Goal: Information Seeking & Learning: Find specific fact

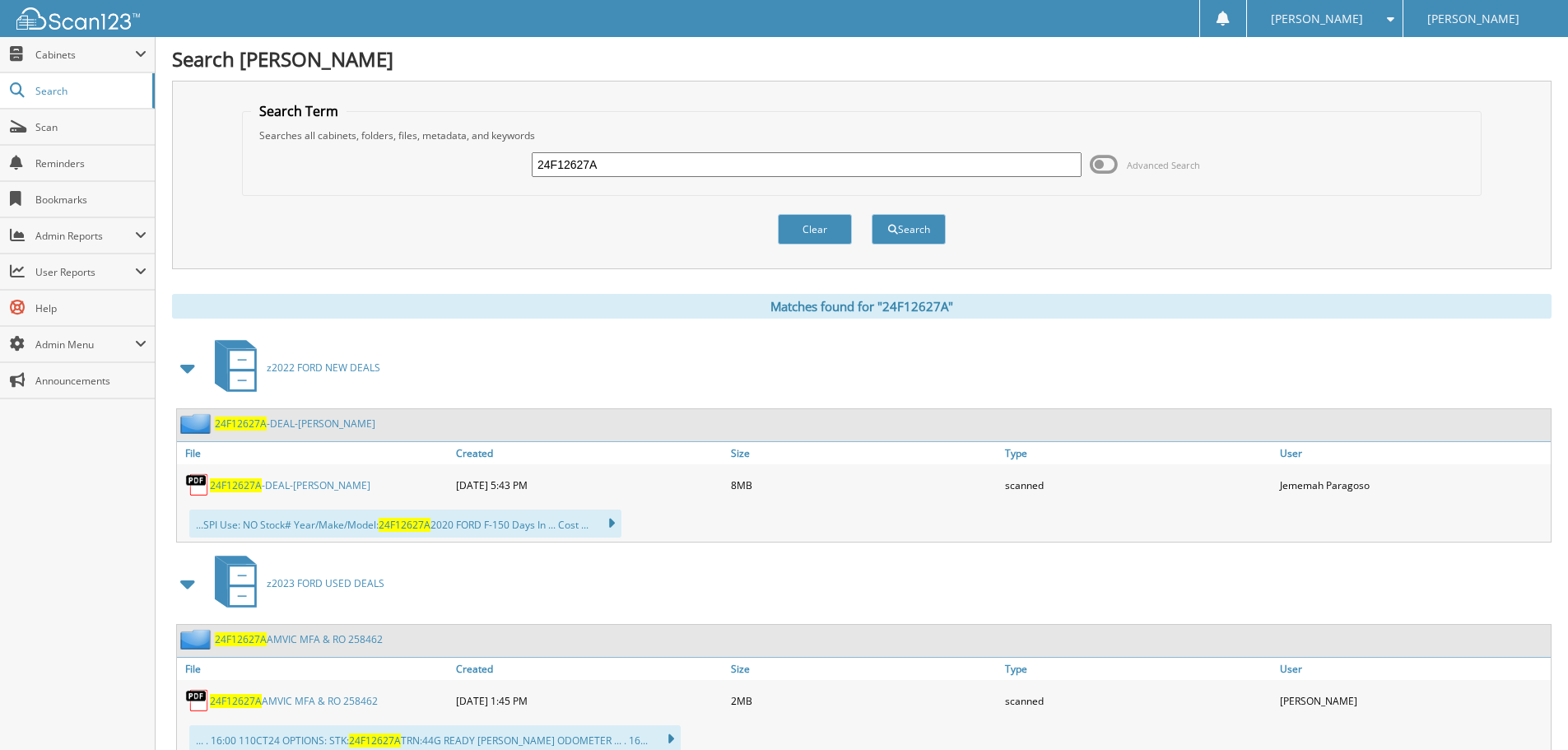
drag, startPoint x: 628, startPoint y: 161, endPoint x: -588, endPoint y: -19, distance: 1229.3
type input "24BS2418T"
click at [907, 234] on button "Search" at bounding box center [908, 229] width 74 height 30
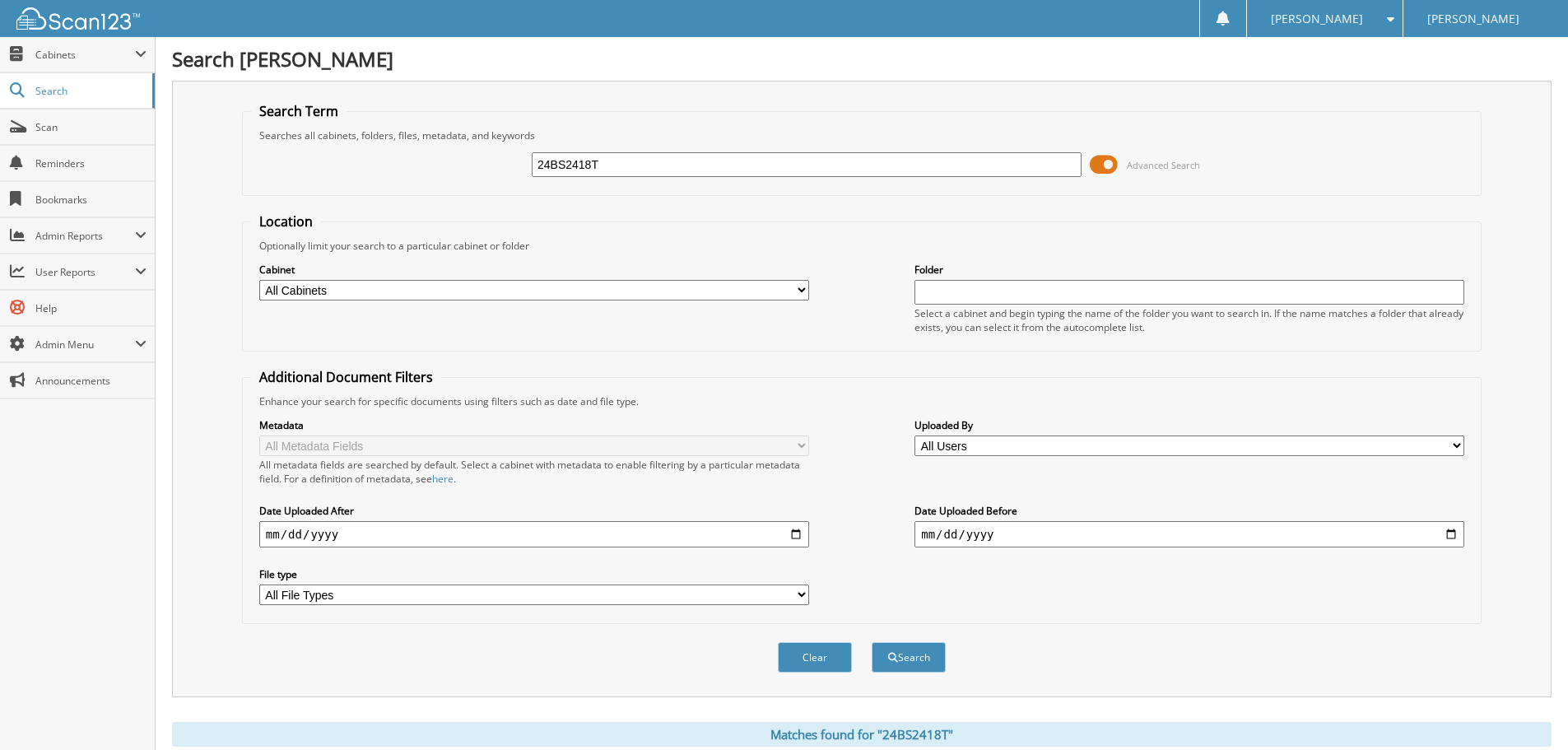
click at [1117, 165] on span at bounding box center [1103, 164] width 28 height 24
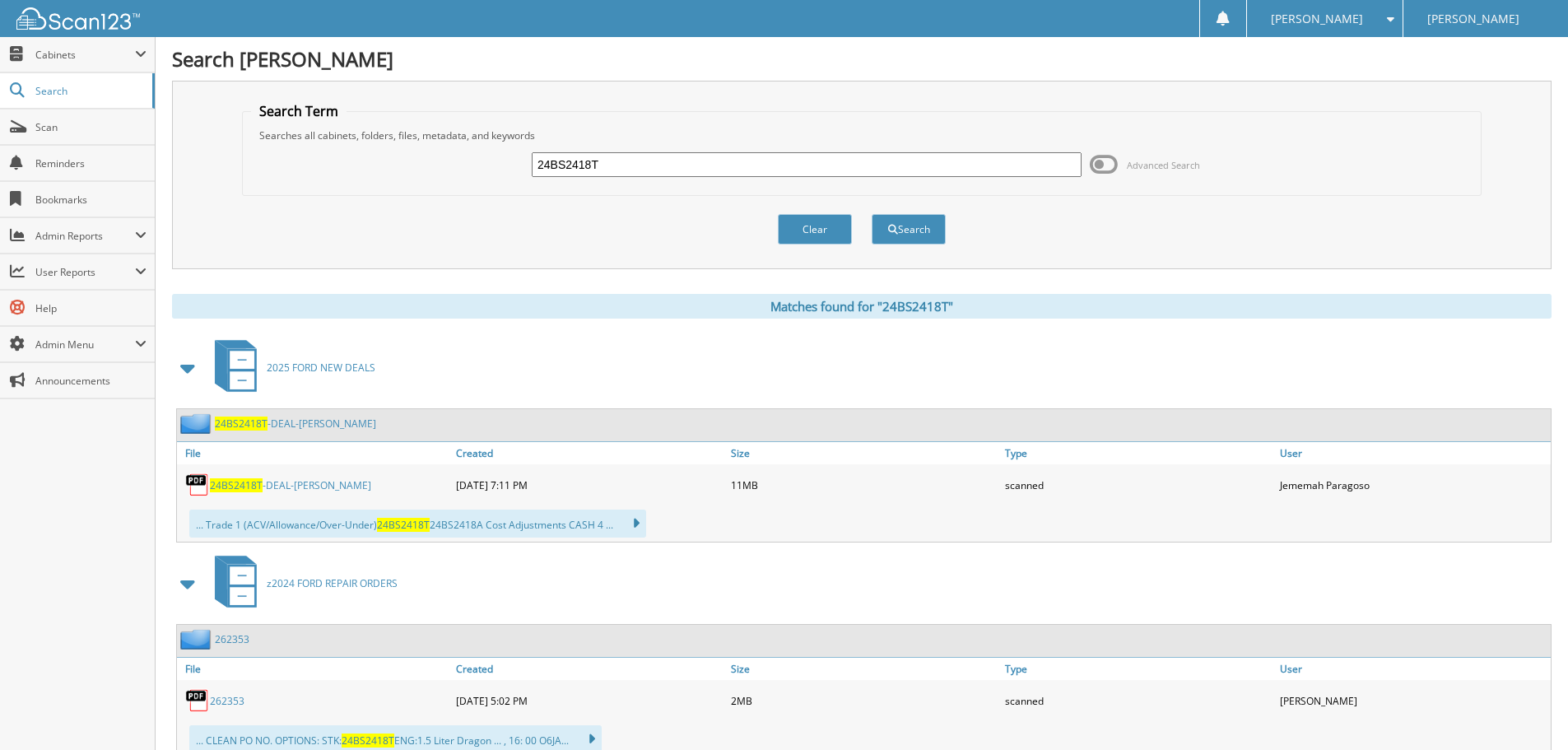
click at [232, 481] on span "24BS2418T" at bounding box center [236, 485] width 52 height 14
click at [227, 485] on span "24BS2418T" at bounding box center [236, 485] width 52 height 14
drag, startPoint x: 652, startPoint y: 168, endPoint x: -314, endPoint y: 3, distance: 980.0
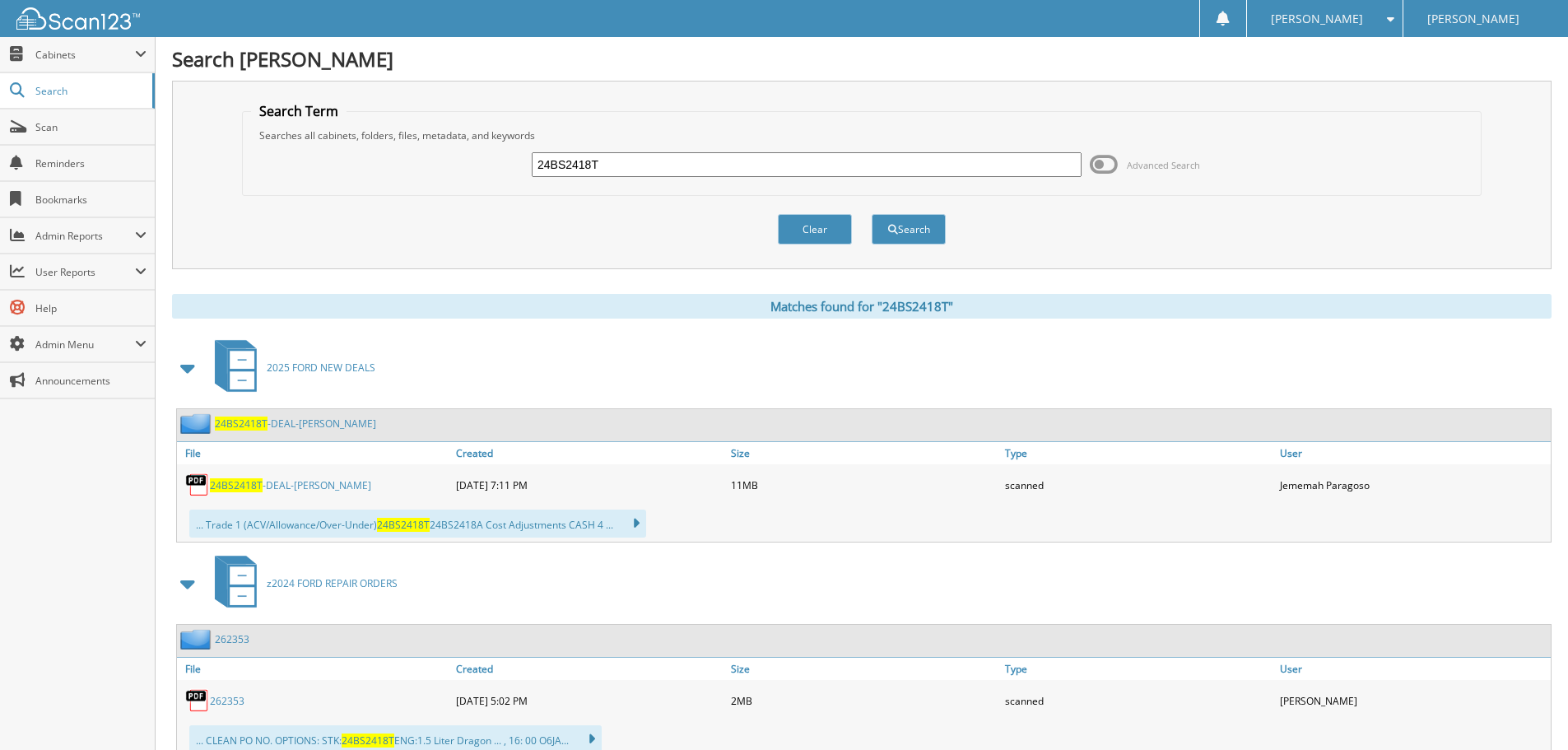
click at [0, 3] on html "[PERSON_NAME] Settings Logout [PERSON_NAME] Close Cabinets My Company Email Add…" at bounding box center [784, 475] width 1568 height 951
type input "25BS3013"
click at [920, 228] on button "Search" at bounding box center [908, 229] width 74 height 30
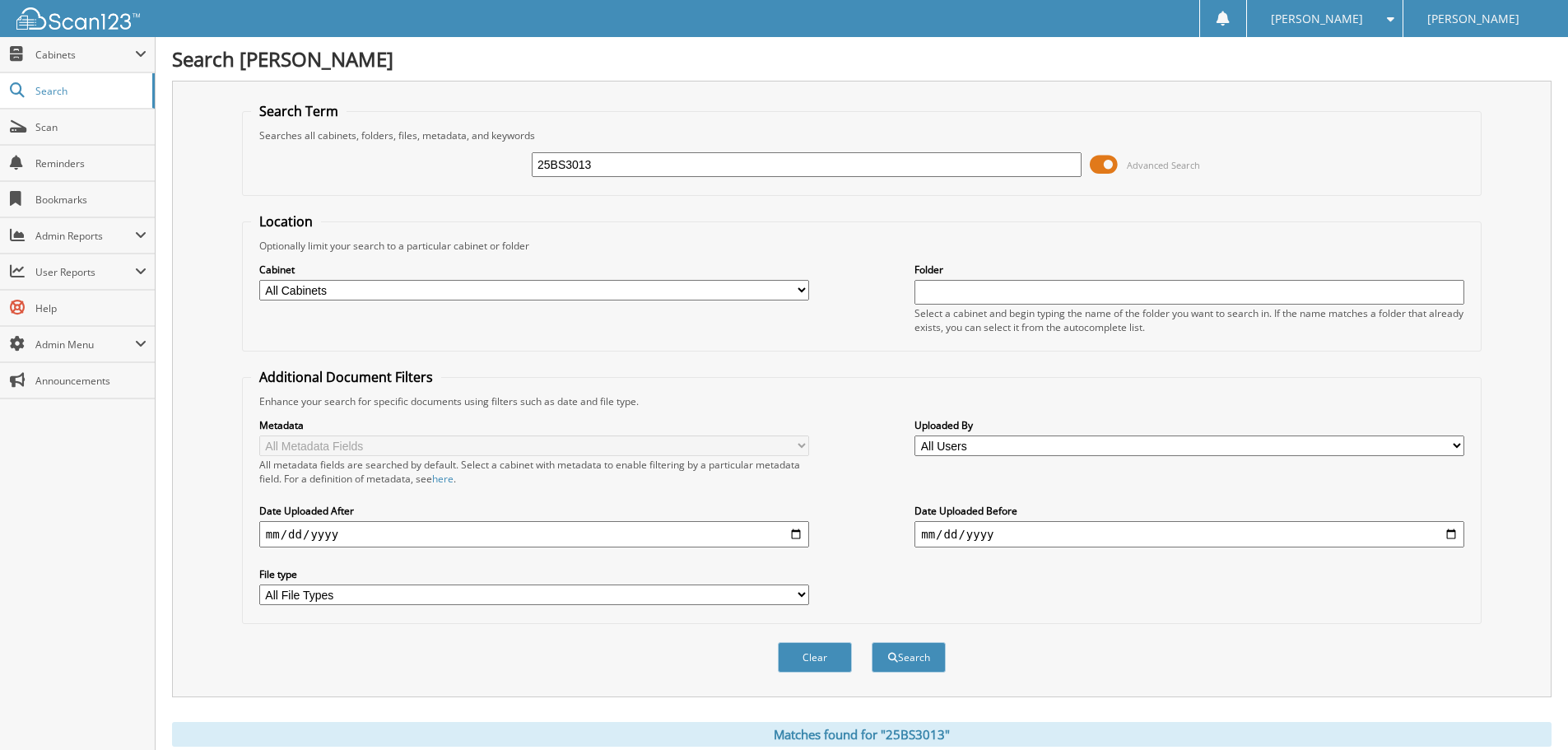
click at [1113, 162] on span at bounding box center [1103, 164] width 28 height 24
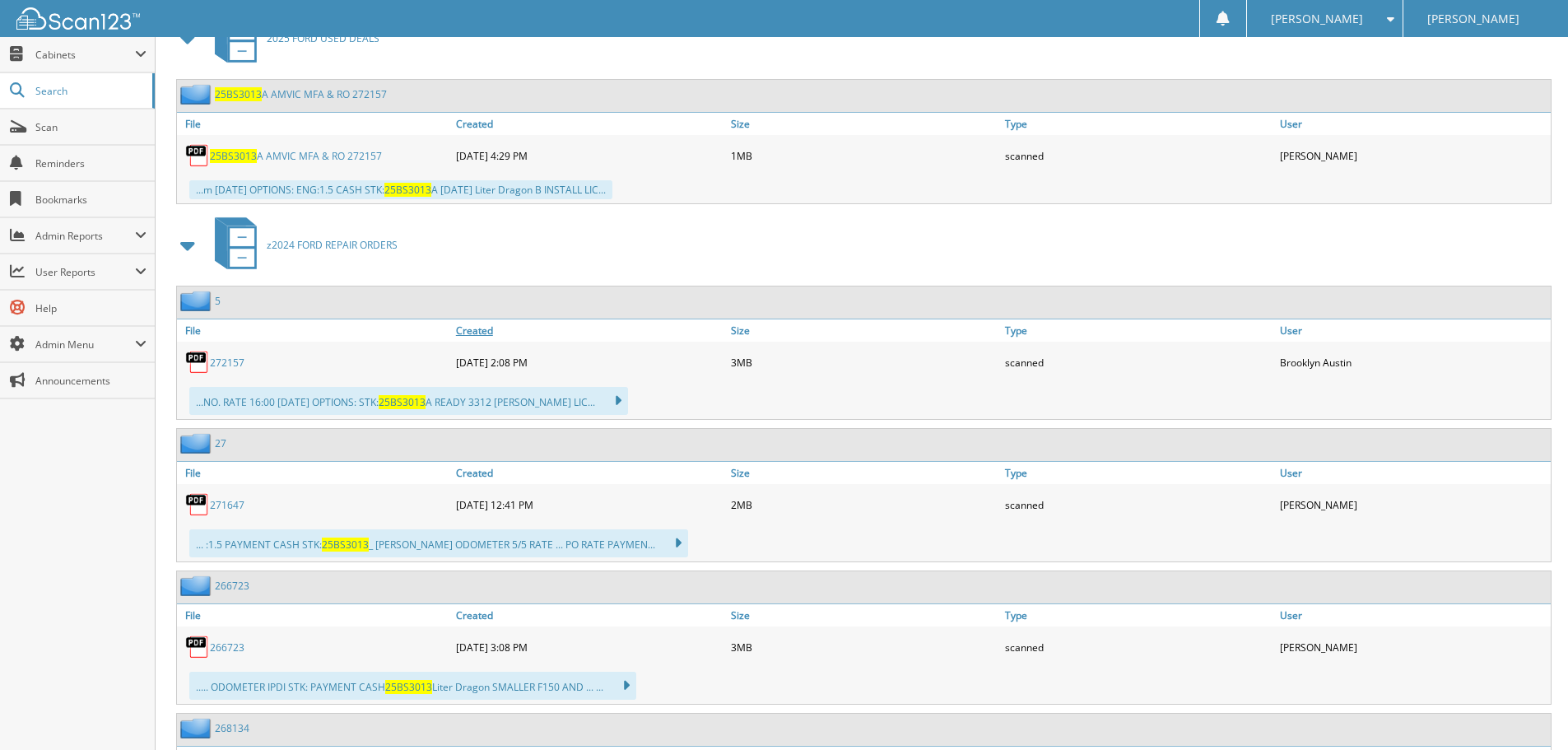
scroll to position [476, 0]
